Goal: Information Seeking & Learning: Learn about a topic

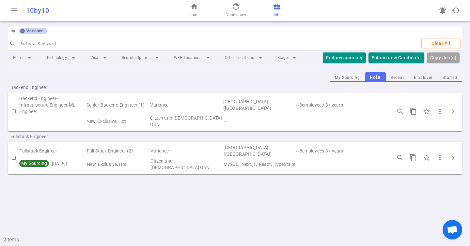
click at [24, 31] on icon at bounding box center [22, 31] width 4 height 4
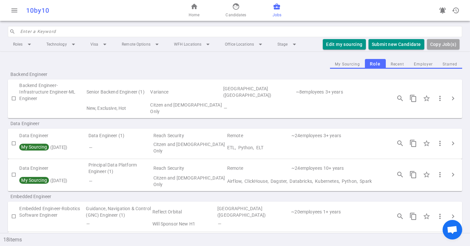
click at [24, 31] on input "search" at bounding box center [239, 31] width 438 height 10
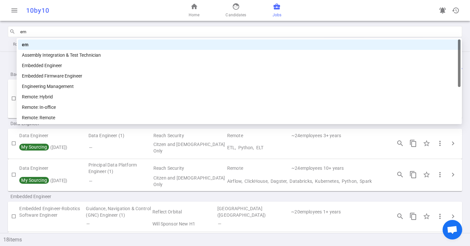
type input "emb"
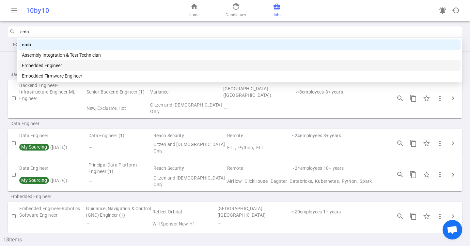
click at [29, 67] on div "Embedded Engineer" at bounding box center [239, 65] width 435 height 7
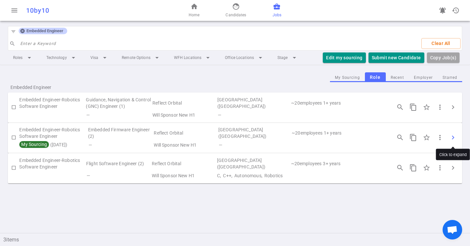
click at [453, 136] on span "chevron_right" at bounding box center [453, 138] width 8 height 8
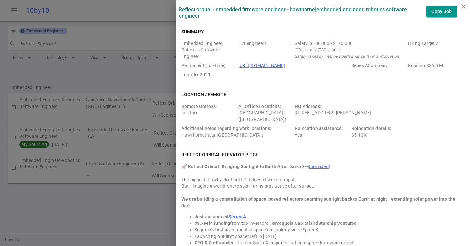
click at [109, 42] on div at bounding box center [235, 123] width 470 height 246
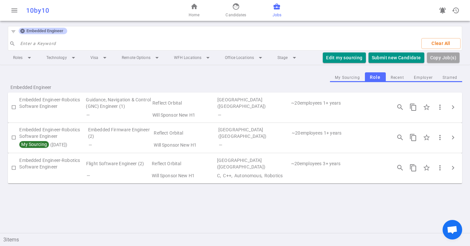
click at [22, 32] on icon at bounding box center [22, 31] width 4 height 4
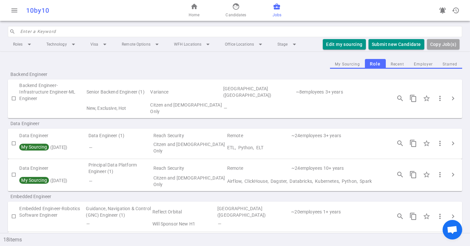
click at [22, 32] on input "search" at bounding box center [239, 31] width 438 height 10
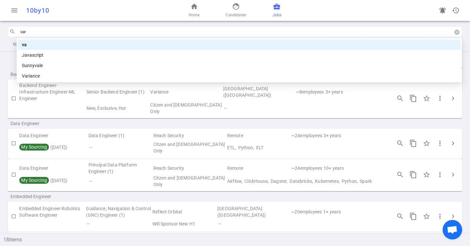
type input "vari"
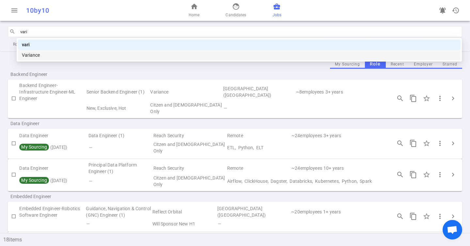
click at [33, 56] on div "Variance" at bounding box center [239, 55] width 435 height 7
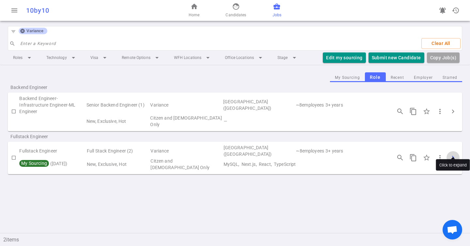
click at [455, 154] on span "chevron_right" at bounding box center [453, 158] width 8 height 8
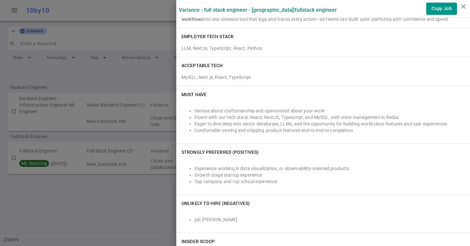
scroll to position [288, 0]
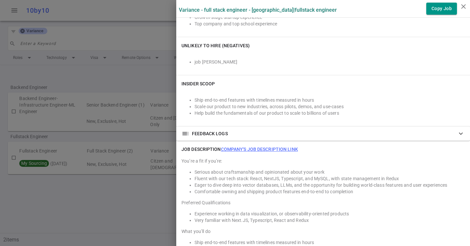
click at [252, 148] on link "Company's job description link" at bounding box center [259, 149] width 77 height 5
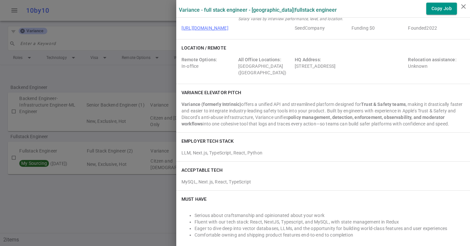
scroll to position [26, 0]
click at [34, 67] on div at bounding box center [235, 123] width 470 height 246
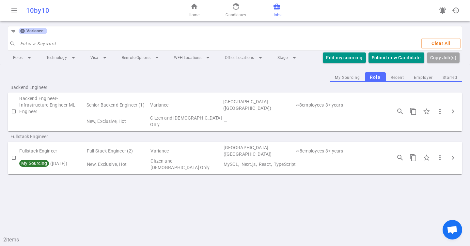
click at [21, 32] on icon at bounding box center [22, 31] width 4 height 4
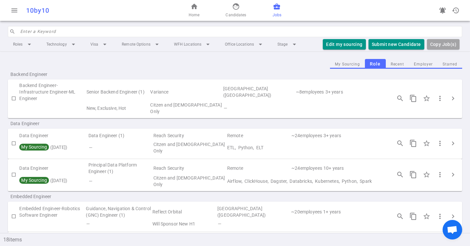
click at [30, 35] on input "search" at bounding box center [239, 31] width 438 height 10
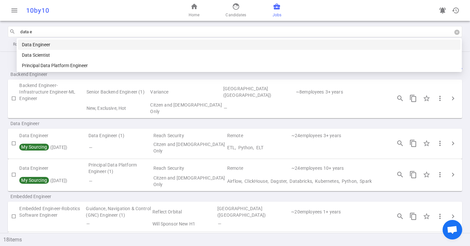
type input "data en"
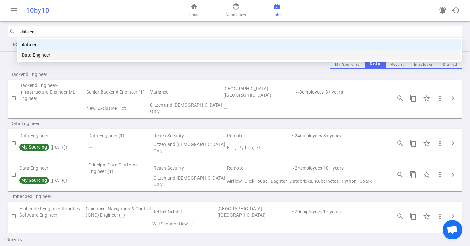
click at [38, 54] on div "Data Engineer" at bounding box center [239, 55] width 435 height 7
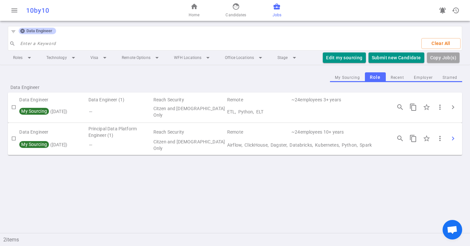
click at [456, 138] on span "chevron_right" at bounding box center [453, 139] width 8 height 8
